Goal: Task Accomplishment & Management: Manage account settings

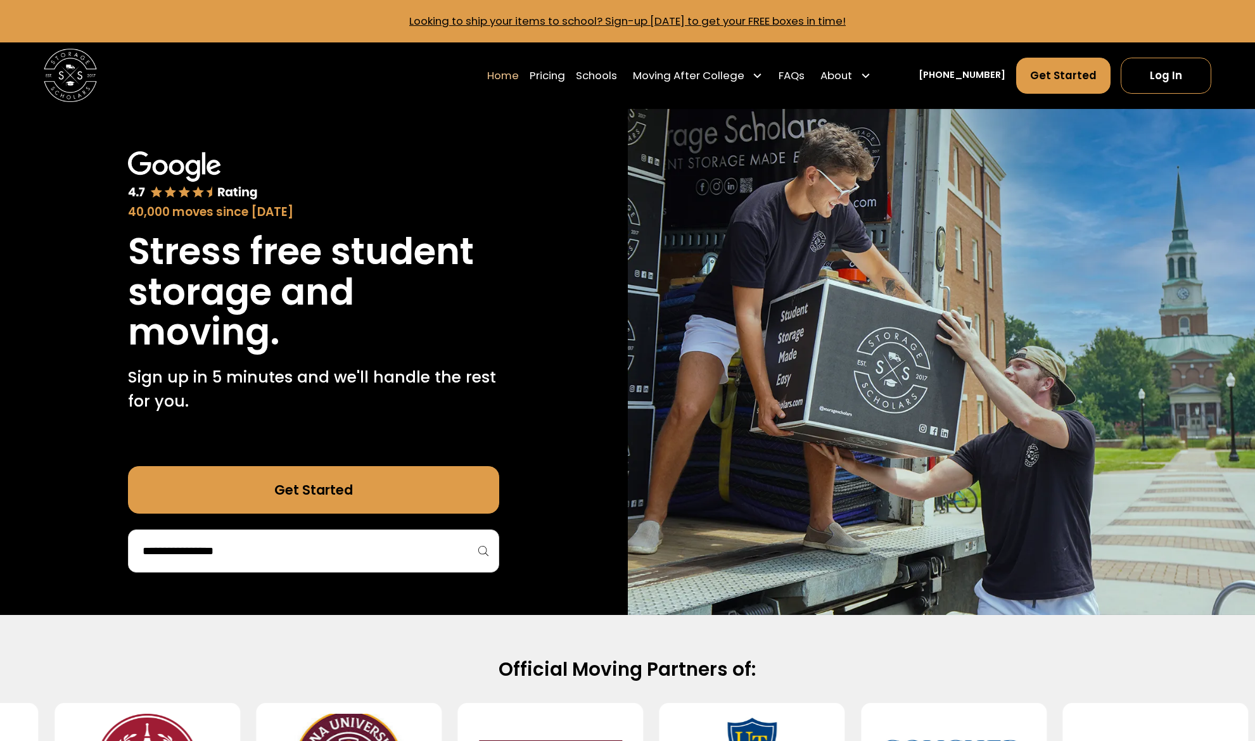
click at [1162, 78] on link "Log In" at bounding box center [1166, 75] width 90 height 35
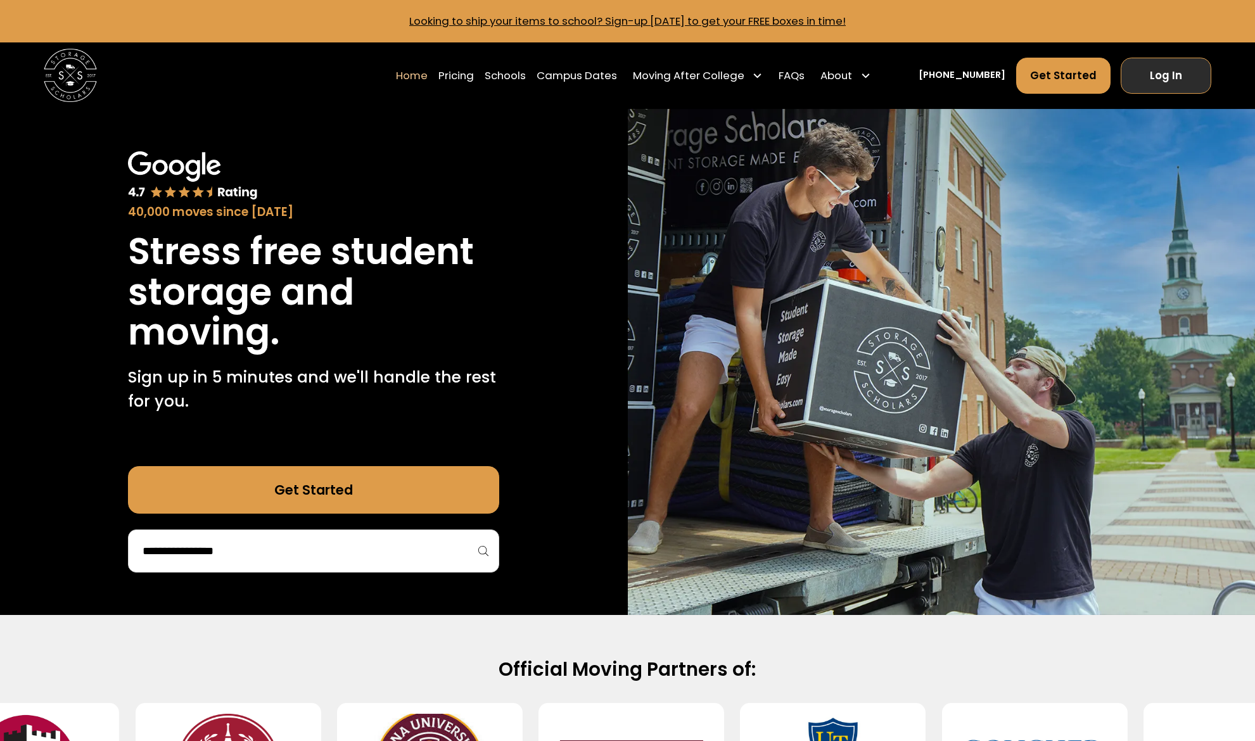
click at [1158, 80] on link "Log In" at bounding box center [1166, 75] width 90 height 35
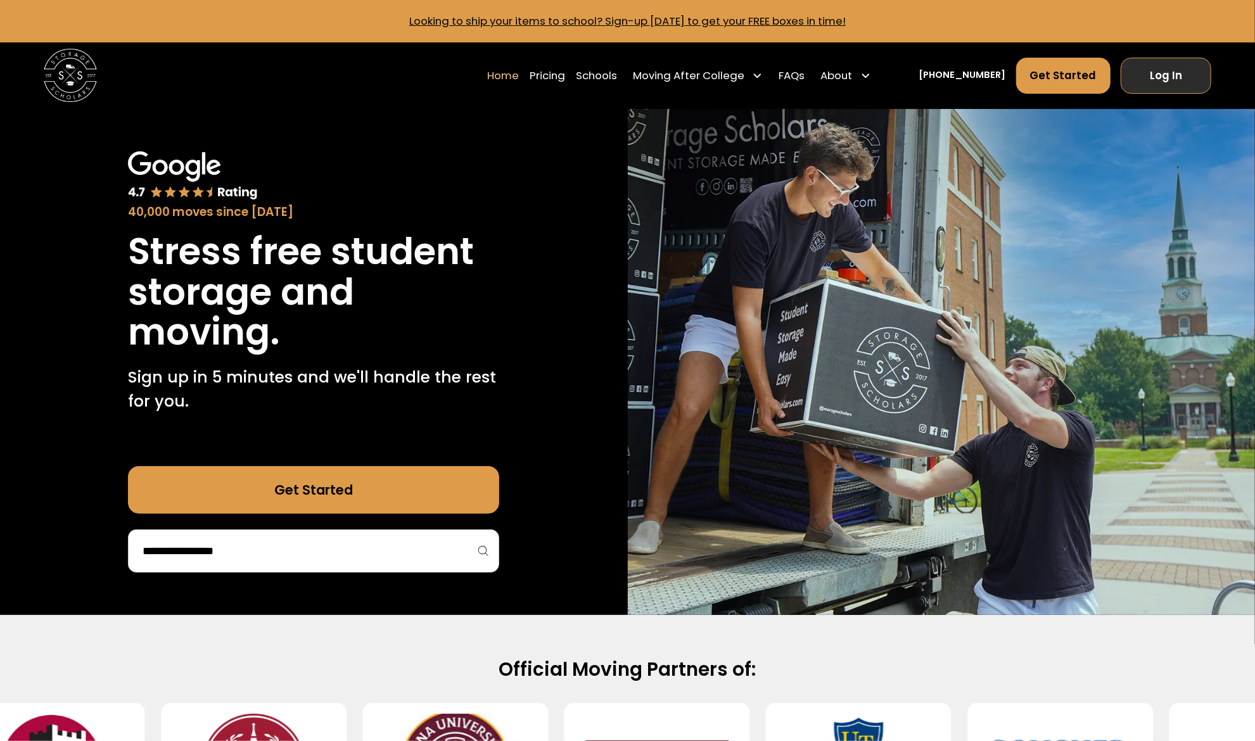
click at [1174, 82] on link "Log In" at bounding box center [1166, 75] width 90 height 35
